Goal: Complete application form

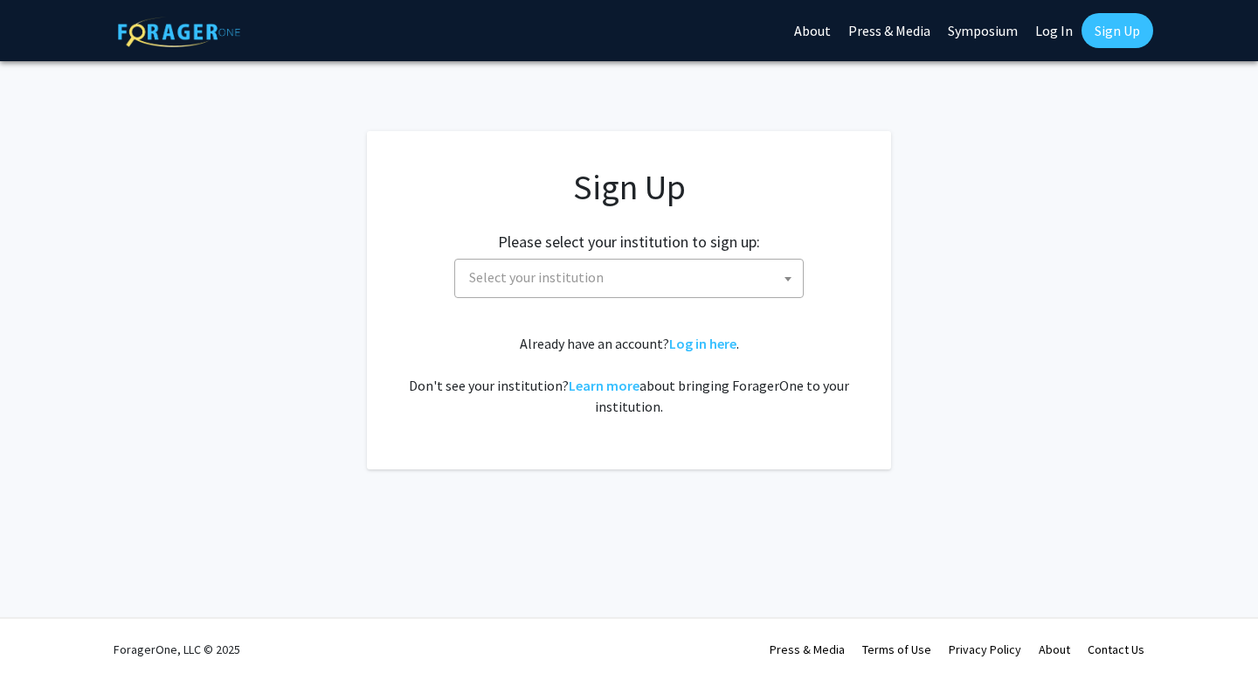
click at [523, 287] on span "Select your institution" at bounding box center [632, 277] width 341 height 36
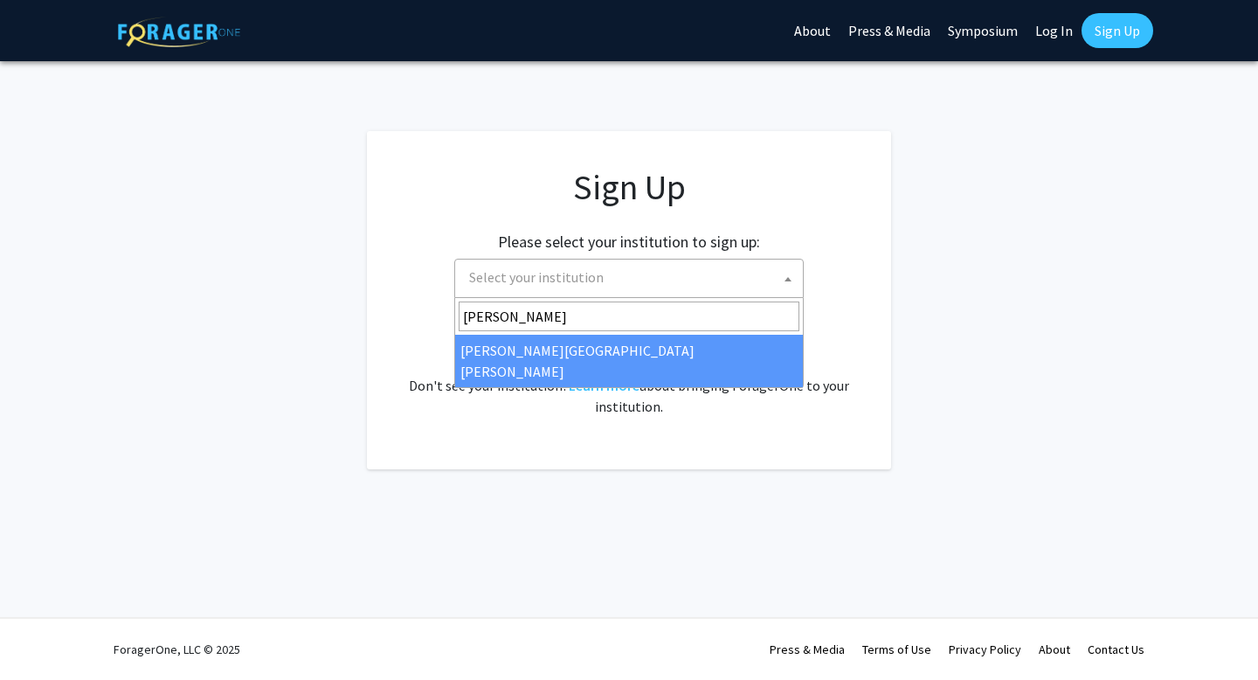
type input "[PERSON_NAME]"
select select "1"
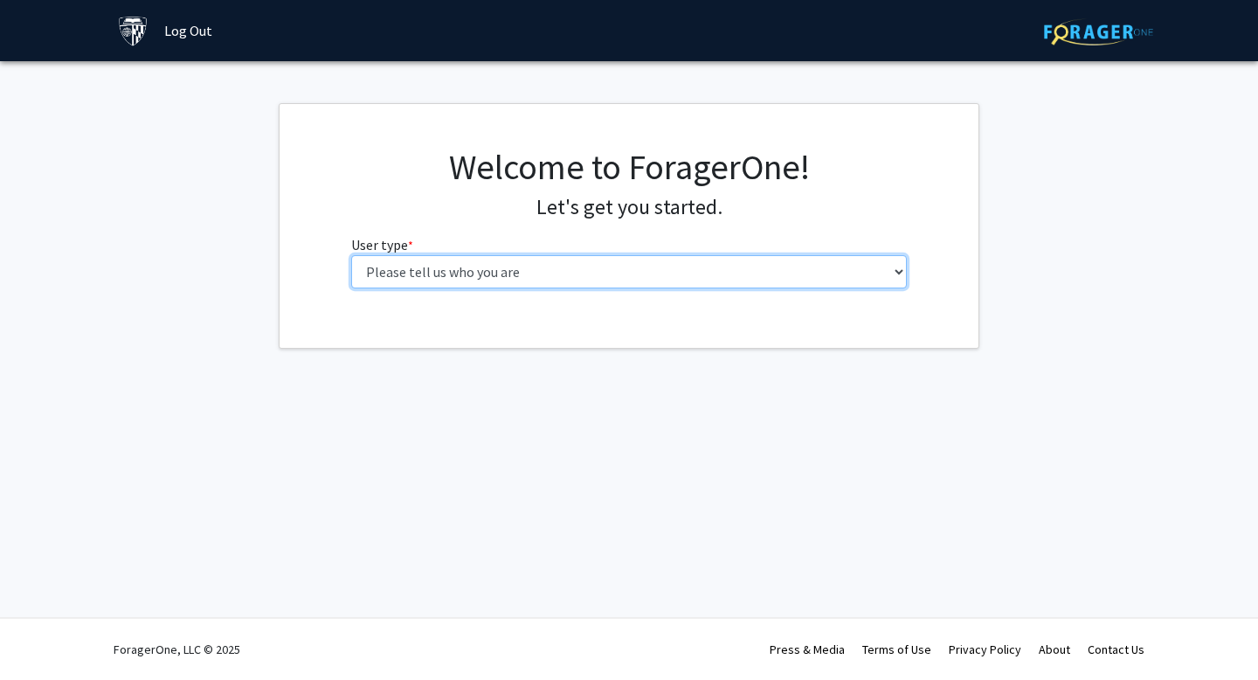
click at [739, 267] on select "Please tell us who you are Undergraduate Student Master's Student Doctoral Cand…" at bounding box center [629, 271] width 557 height 33
select select "2: masters"
click at [351, 255] on select "Please tell us who you are Undergraduate Student Master's Student Doctoral Cand…" at bounding box center [629, 271] width 557 height 33
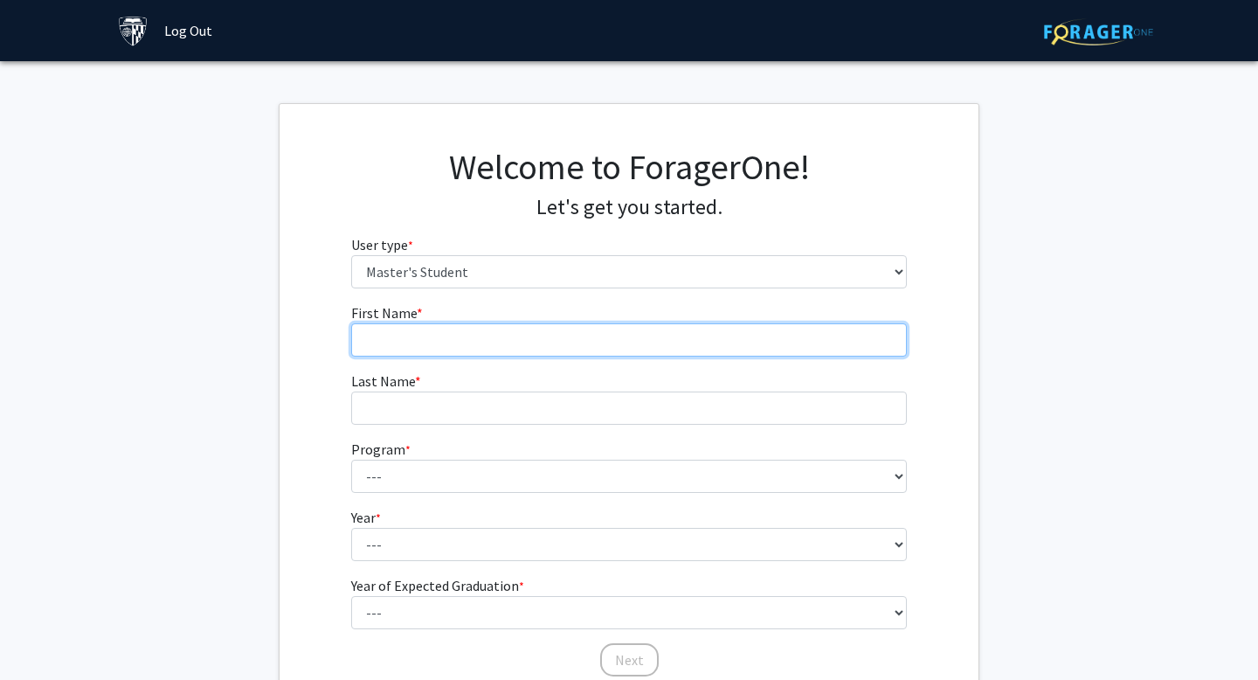
click at [562, 345] on input "First Name * required" at bounding box center [629, 339] width 557 height 33
type input "Zahra"
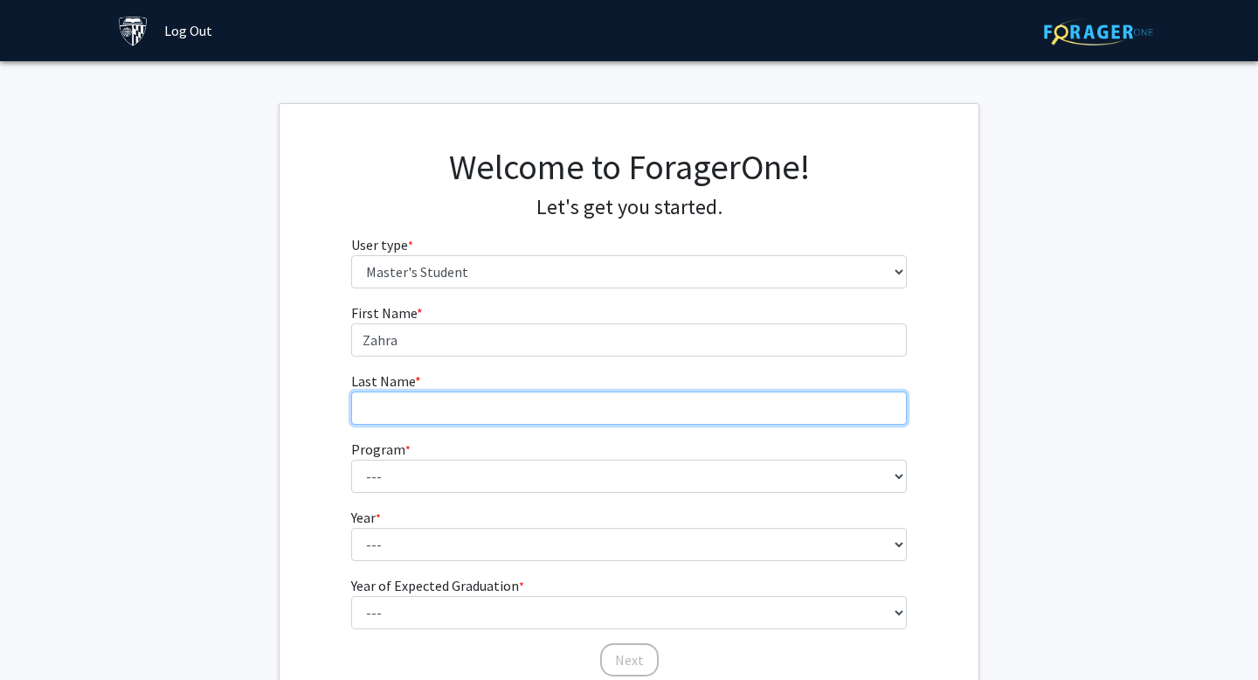
click at [431, 415] on input "Last Name * required" at bounding box center [629, 407] width 557 height 33
type input "Tanana"
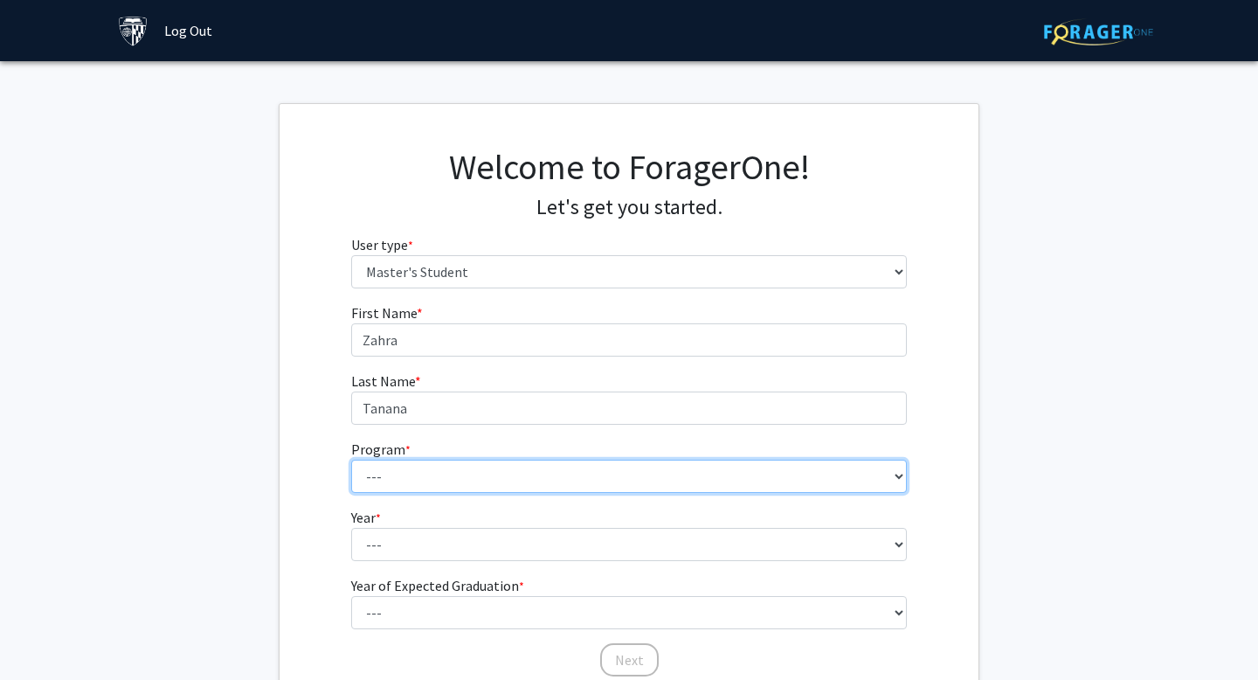
click at [407, 485] on select "--- Anatomy Education Applied and Computational Mathematics Applied Biomedical …" at bounding box center [629, 476] width 557 height 33
select select "92: 77"
click at [351, 460] on select "--- Anatomy Education Applied and Computational Mathematics Applied Biomedical …" at bounding box center [629, 476] width 557 height 33
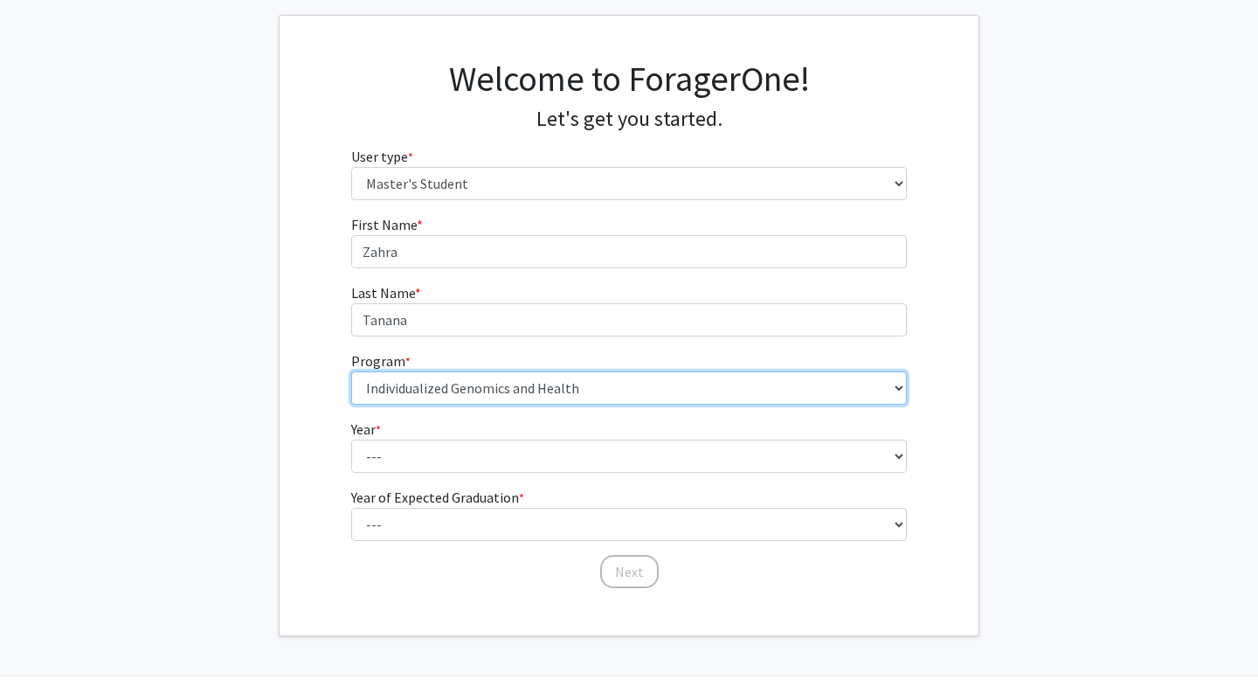
scroll to position [128, 0]
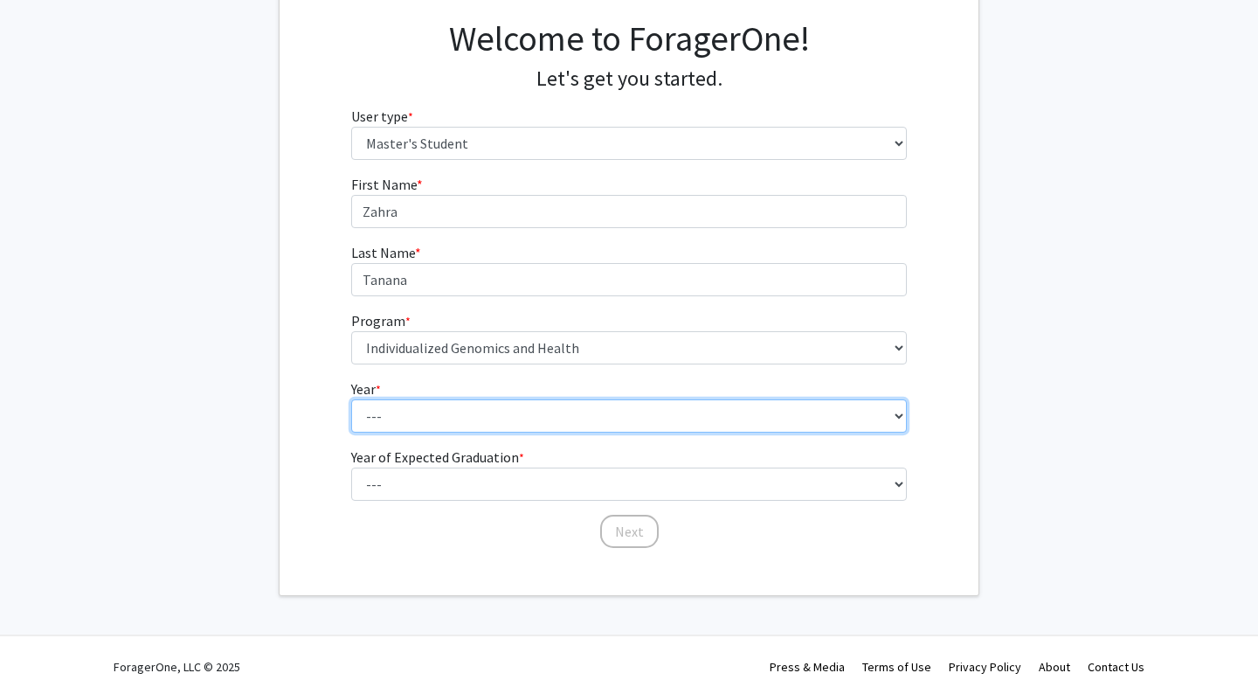
click at [399, 415] on select "--- First Year Second Year" at bounding box center [629, 415] width 557 height 33
select select "1: first_year"
click at [351, 399] on select "--- First Year Second Year" at bounding box center [629, 415] width 557 height 33
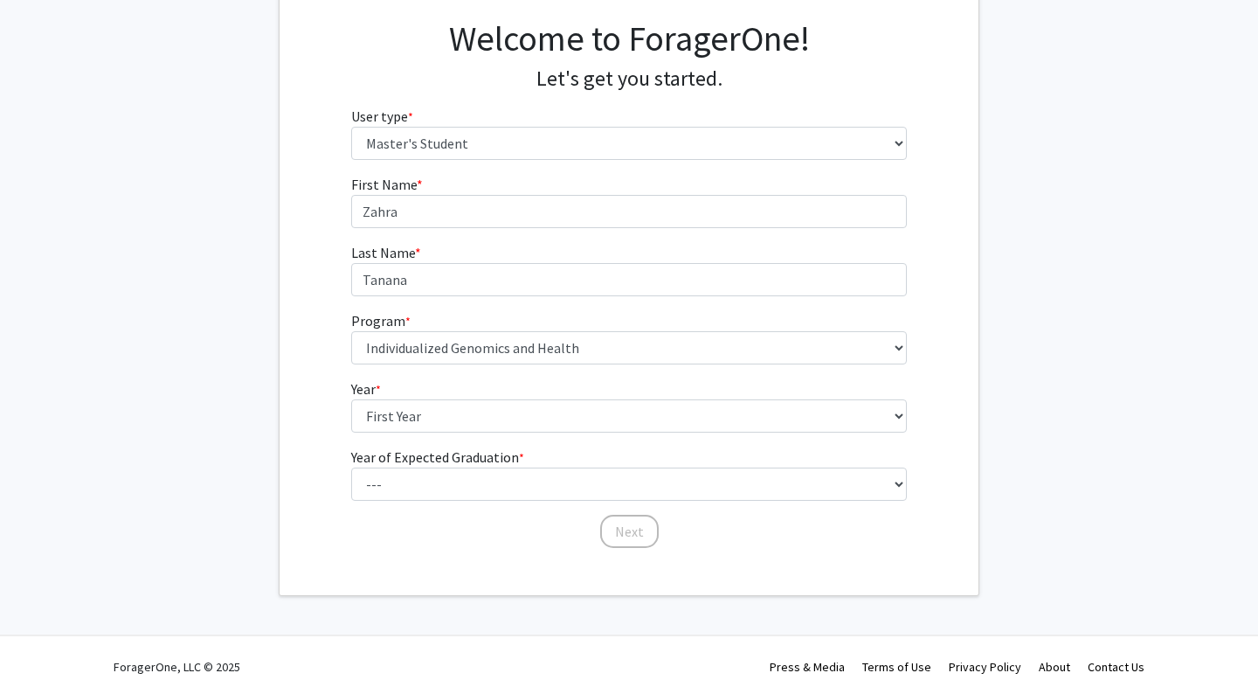
click at [392, 504] on form "First Name * required Zahra Last Name * required Tanana Program * required --- …" at bounding box center [629, 353] width 557 height 358
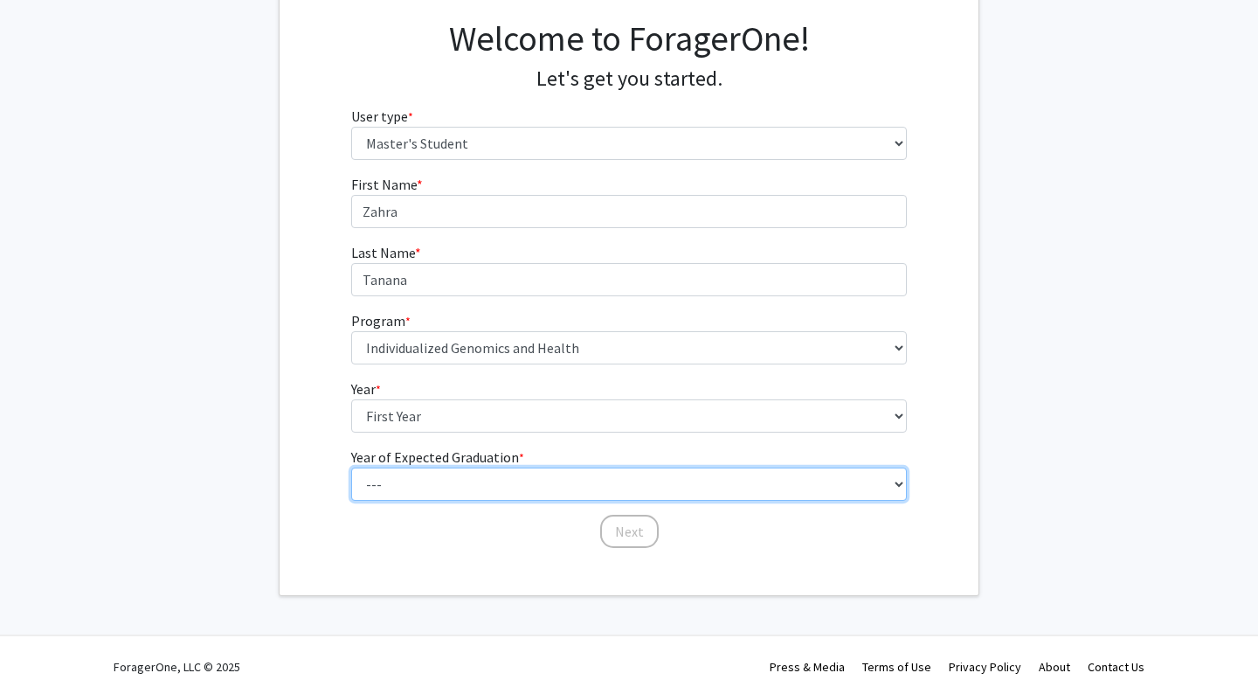
click at [392, 493] on select "--- 2025 2026 2027 2028 2029 2030 2031 2032 2033 2034" at bounding box center [629, 483] width 557 height 33
select select "3: 2027"
click at [351, 467] on select "--- 2025 2026 2027 2028 2029 2030 2031 2032 2033 2034" at bounding box center [629, 483] width 557 height 33
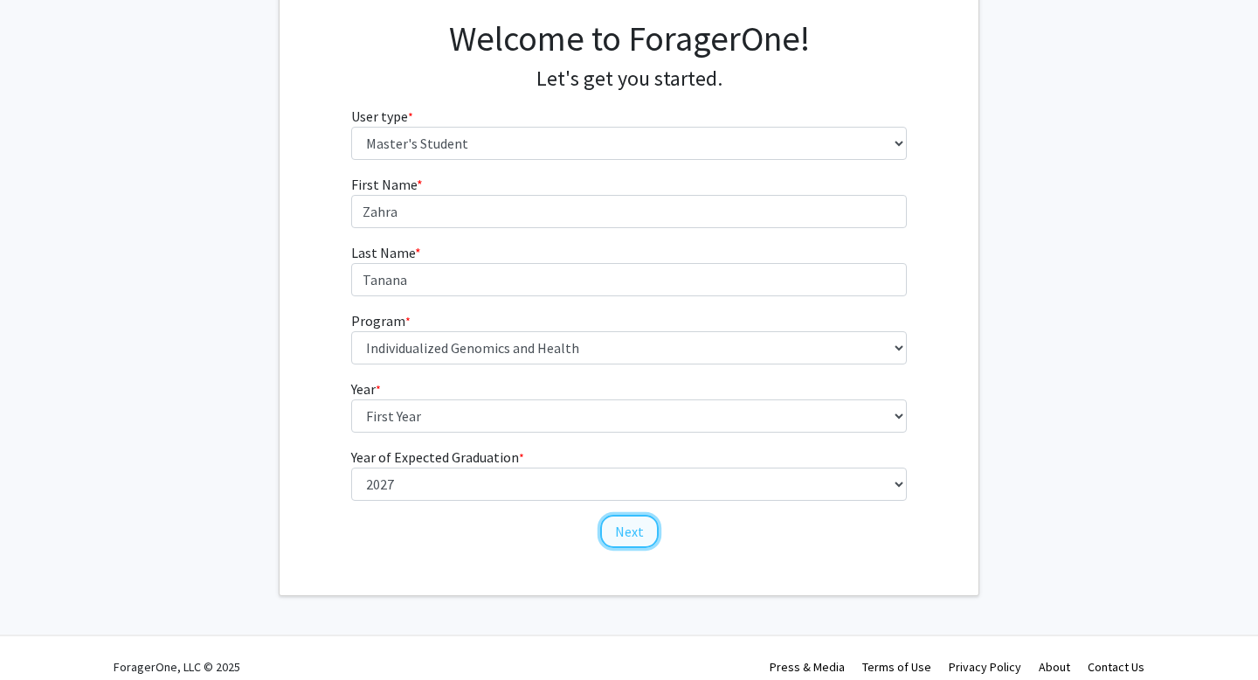
click at [636, 547] on button "Next" at bounding box center [629, 531] width 59 height 33
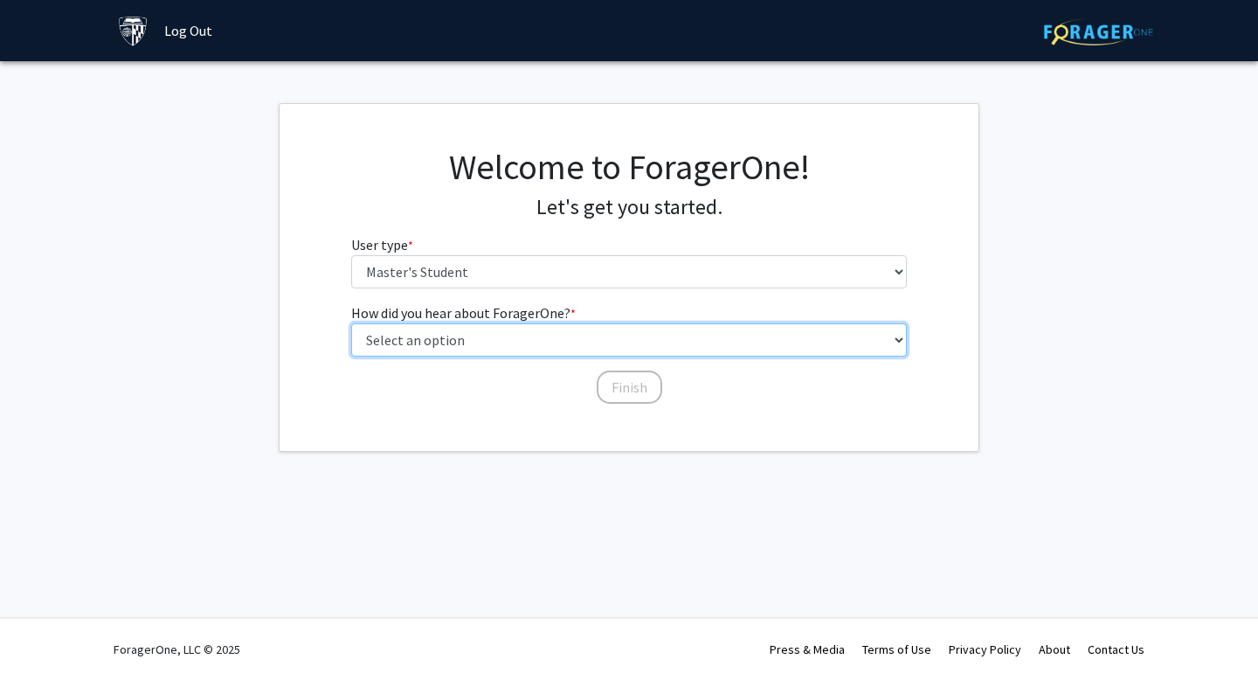
click at [443, 346] on select "Select an option Peer/student recommendation Faculty/staff recommendation Unive…" at bounding box center [629, 339] width 557 height 33
select select "3: university_website"
click at [351, 323] on select "Select an option Peer/student recommendation Faculty/staff recommendation Unive…" at bounding box center [629, 339] width 557 height 33
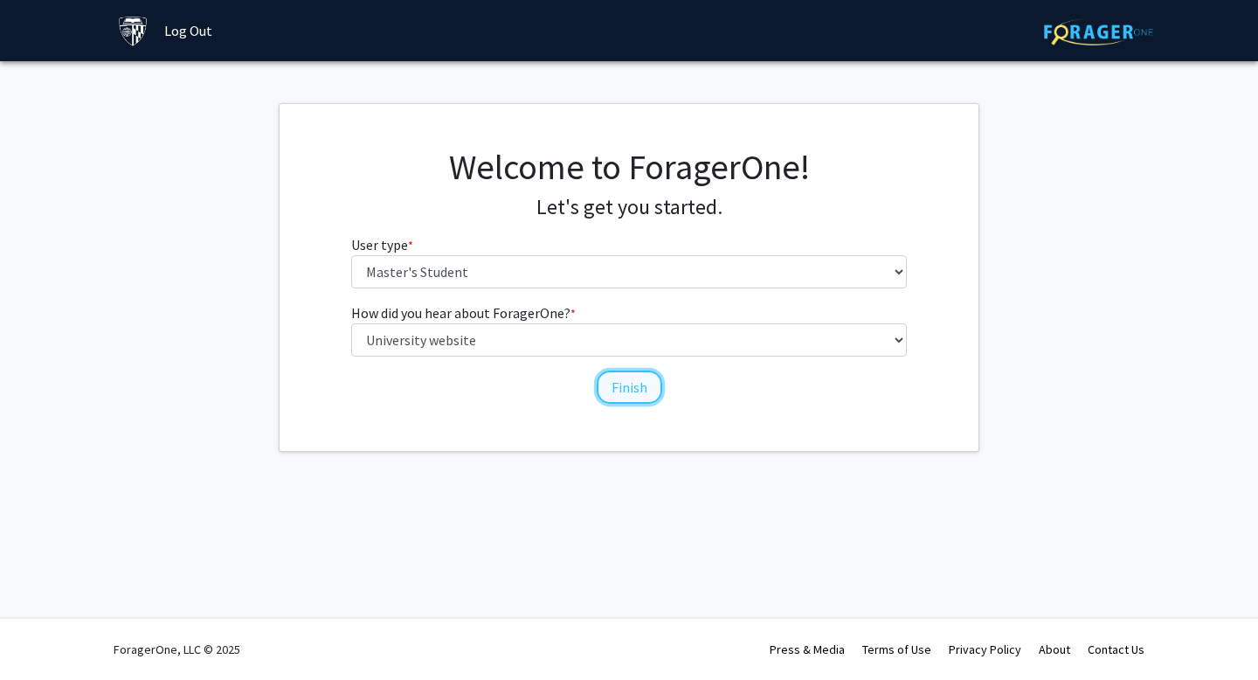
click at [628, 392] on button "Finish" at bounding box center [630, 386] width 66 height 33
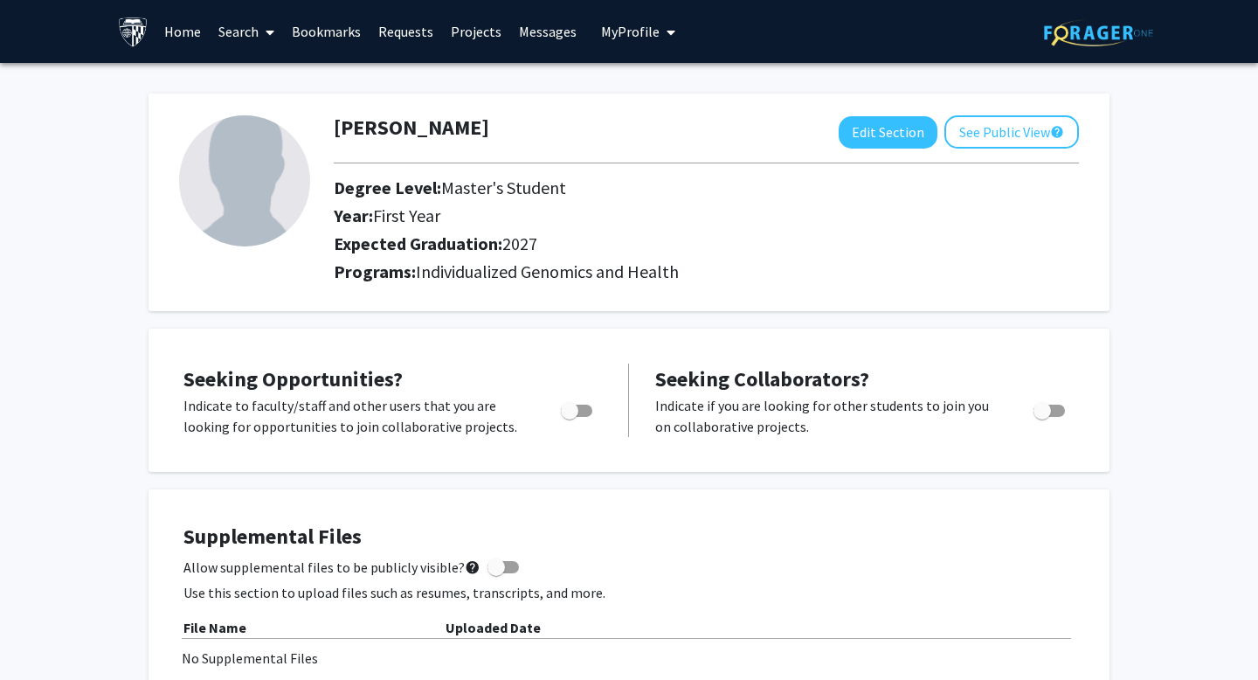
click at [195, 30] on link "Home" at bounding box center [183, 31] width 54 height 61
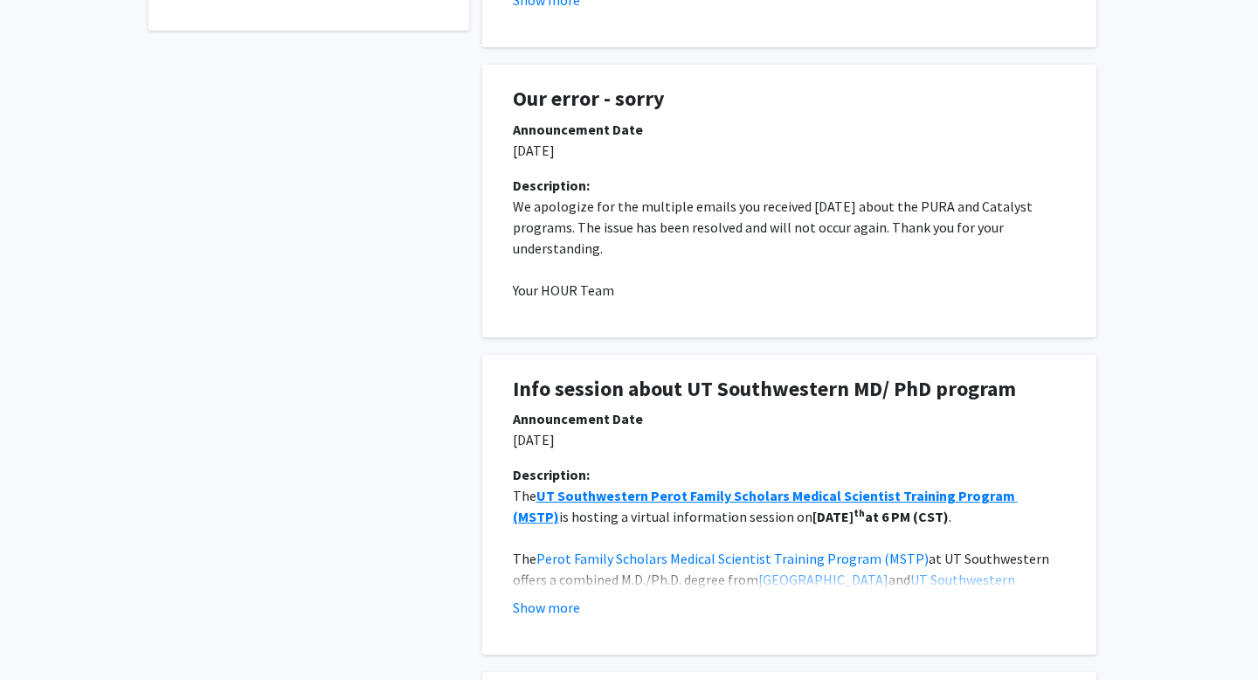
scroll to position [693, 0]
